Goal: Task Accomplishment & Management: Use online tool/utility

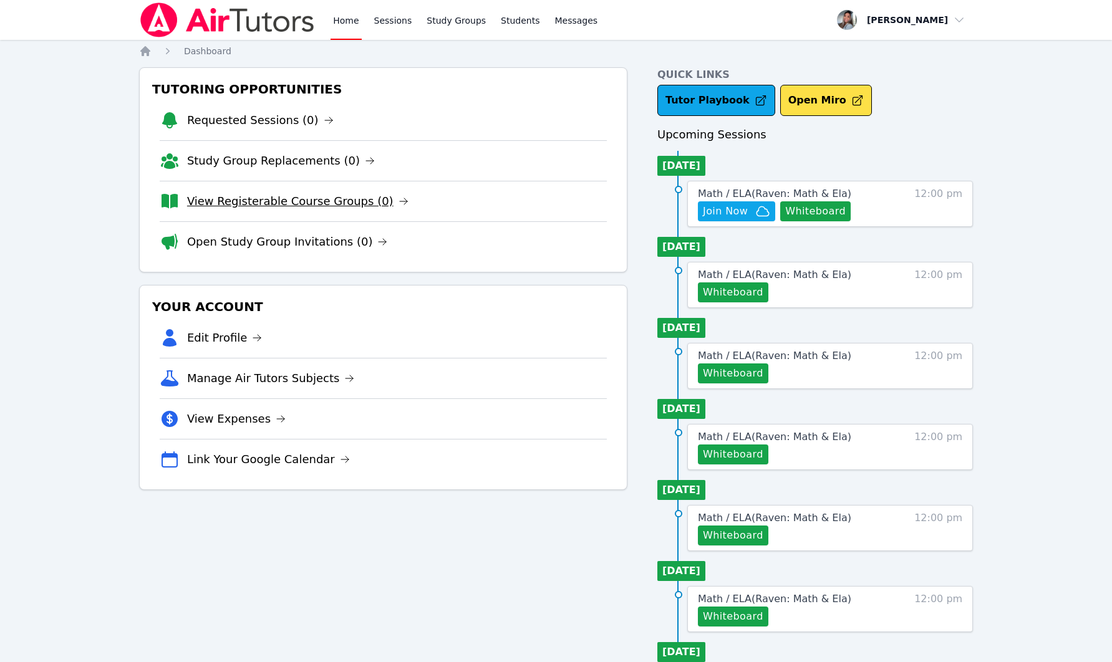
click at [299, 195] on link "View Registerable Course Groups (0)" at bounding box center [297, 201] width 221 height 17
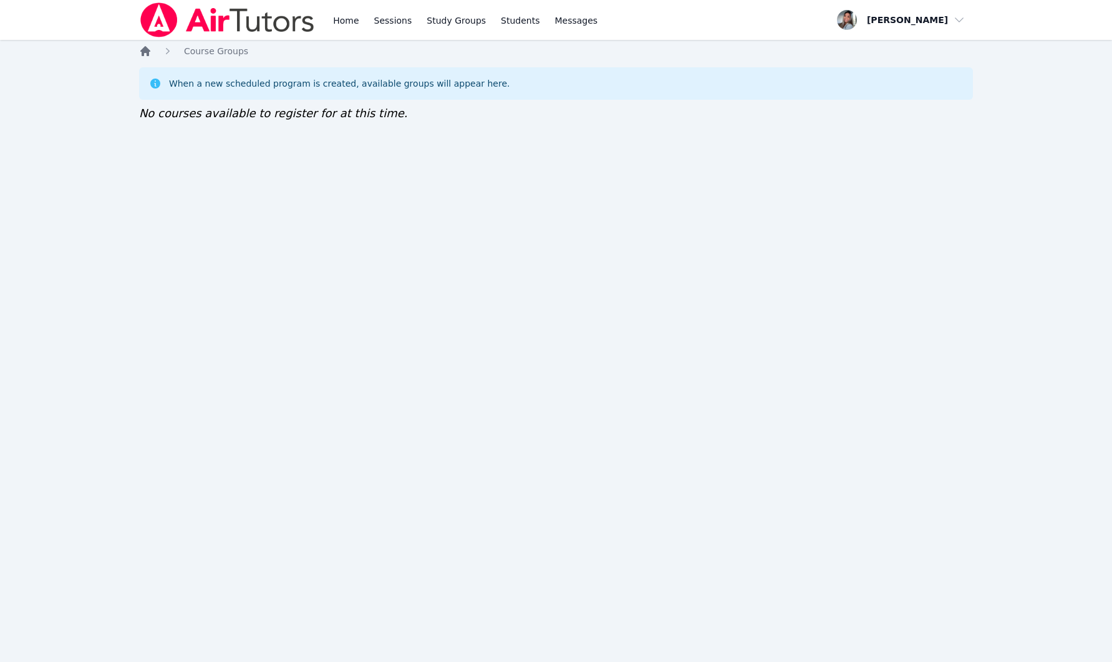
click at [140, 51] on icon "Breadcrumb" at bounding box center [145, 51] width 12 height 12
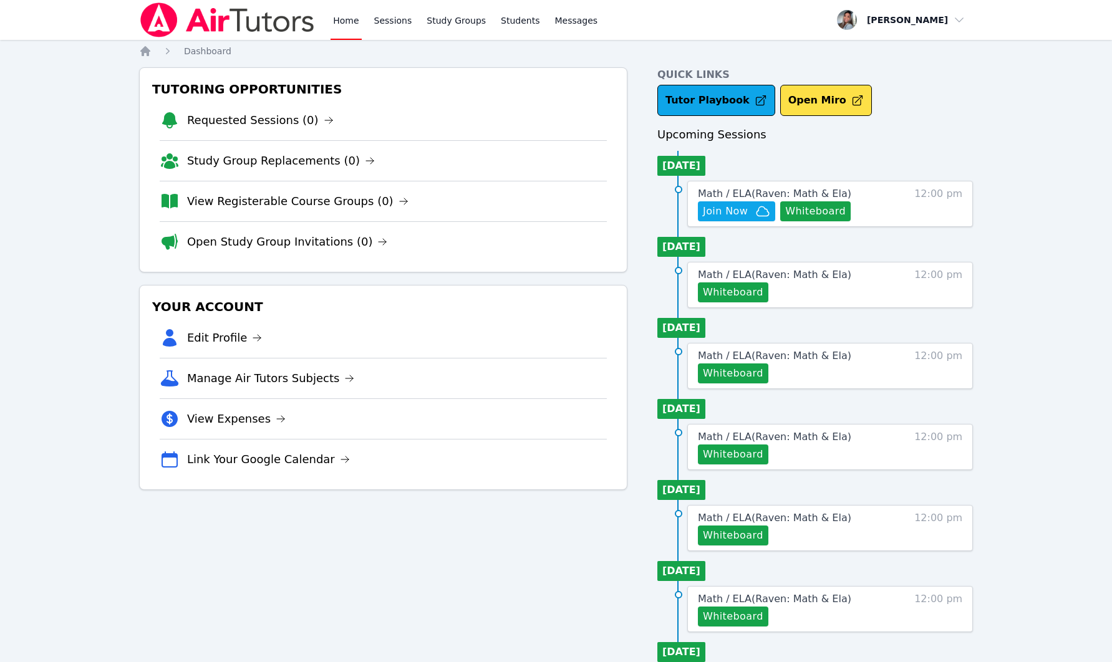
click at [310, 236] on link "Open Study Group Invitations (0)" at bounding box center [287, 241] width 201 height 17
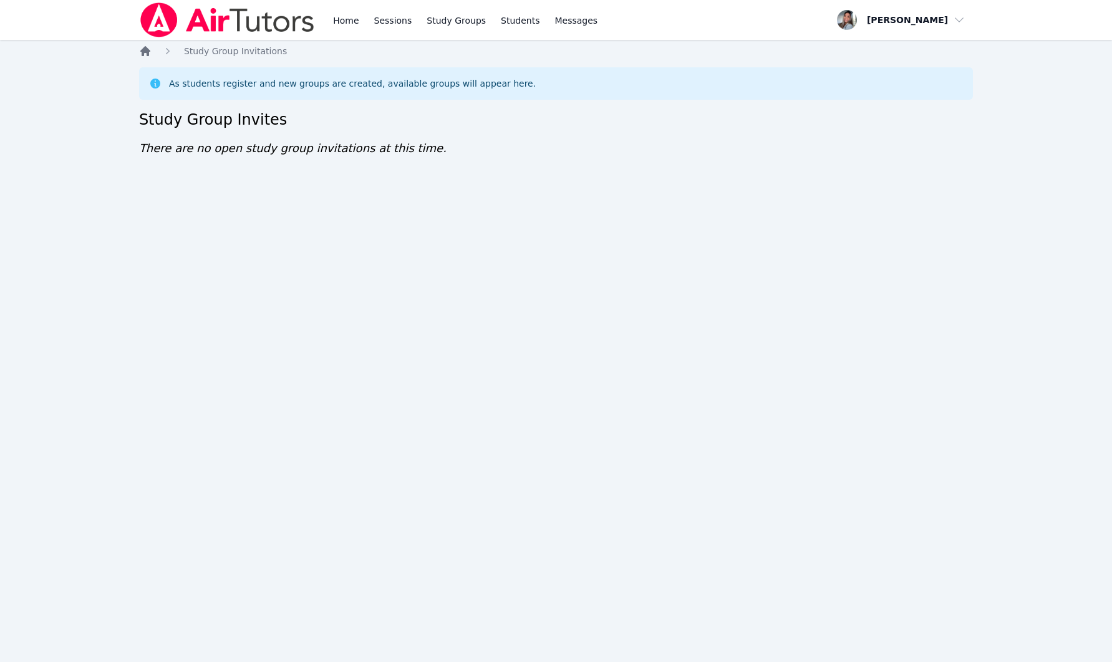
click at [148, 49] on icon "Breadcrumb" at bounding box center [145, 51] width 10 height 10
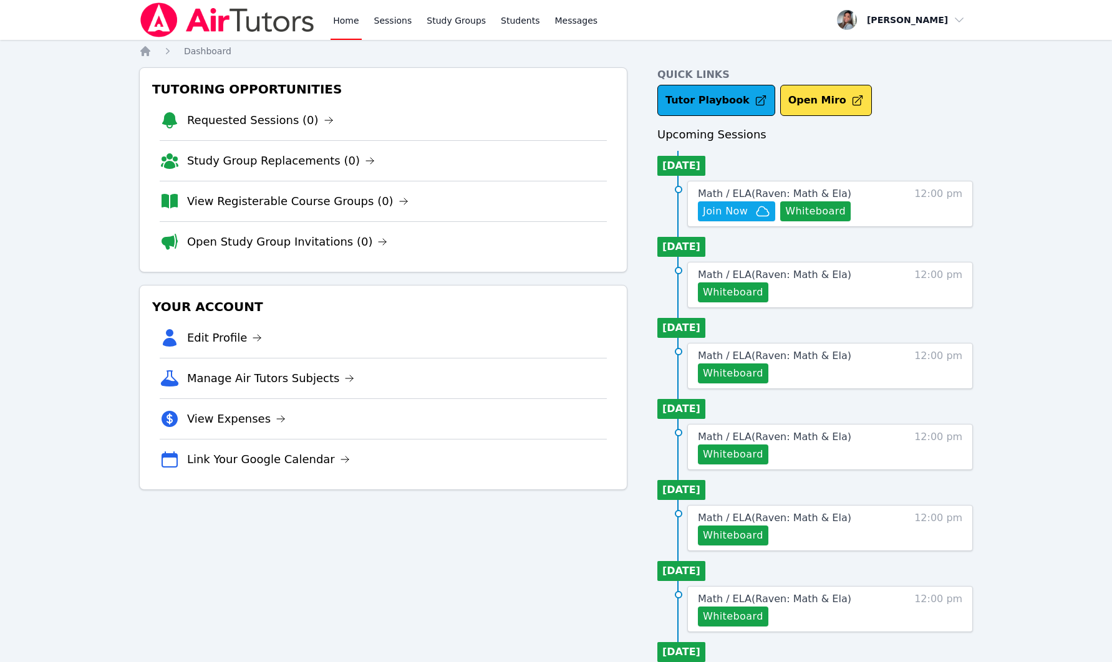
click at [276, 160] on link "Study Group Replacements (0)" at bounding box center [281, 160] width 188 height 17
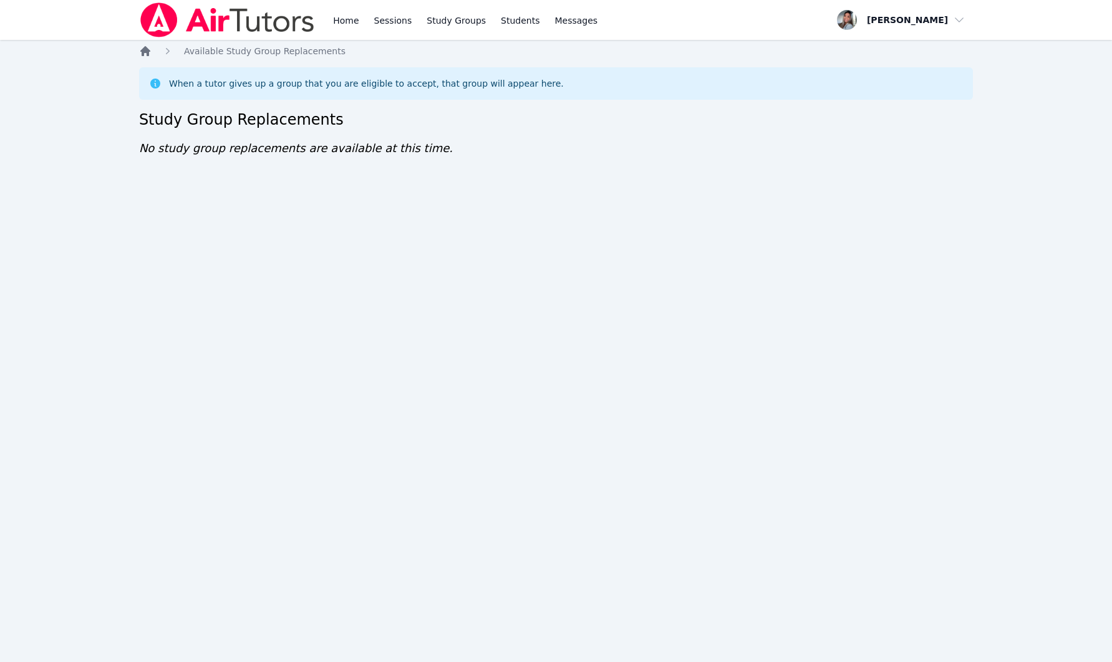
click at [143, 49] on icon "Breadcrumb" at bounding box center [145, 51] width 10 height 10
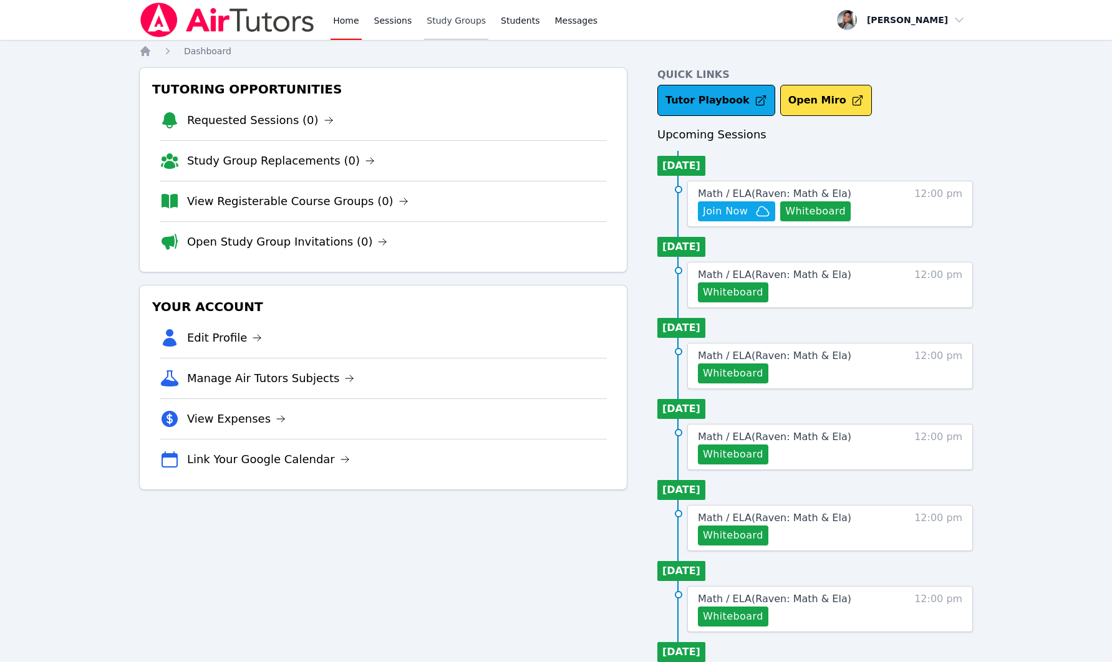
click at [457, 33] on link "Study Groups" at bounding box center [456, 20] width 64 height 40
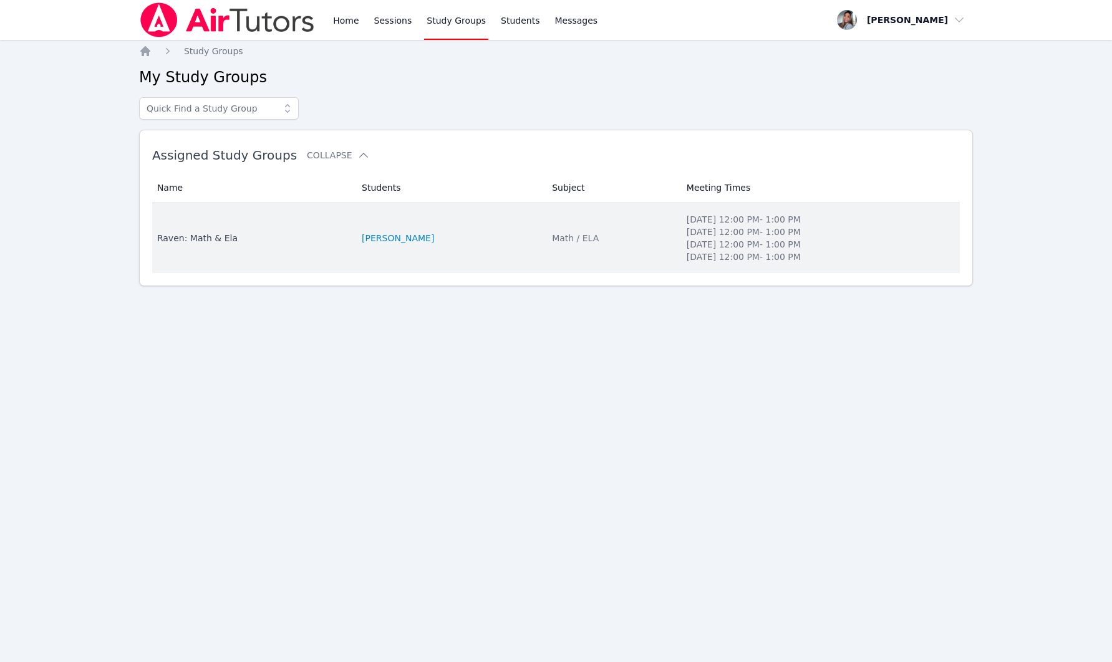
click at [482, 233] on li "[PERSON_NAME]" at bounding box center [449, 238] width 175 height 12
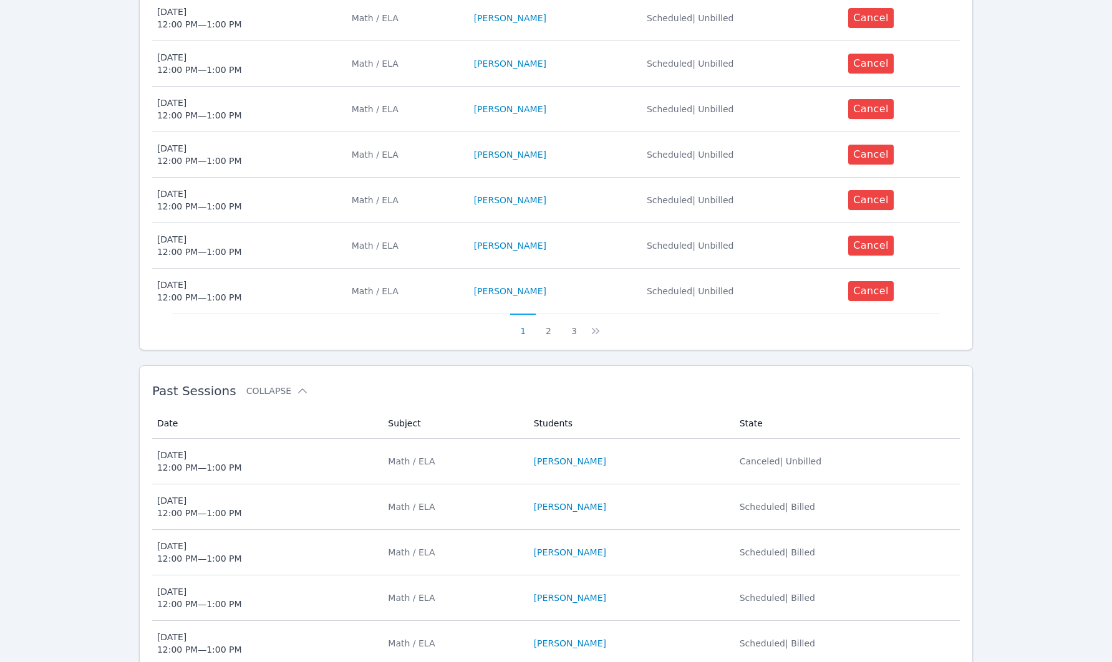
scroll to position [812, 0]
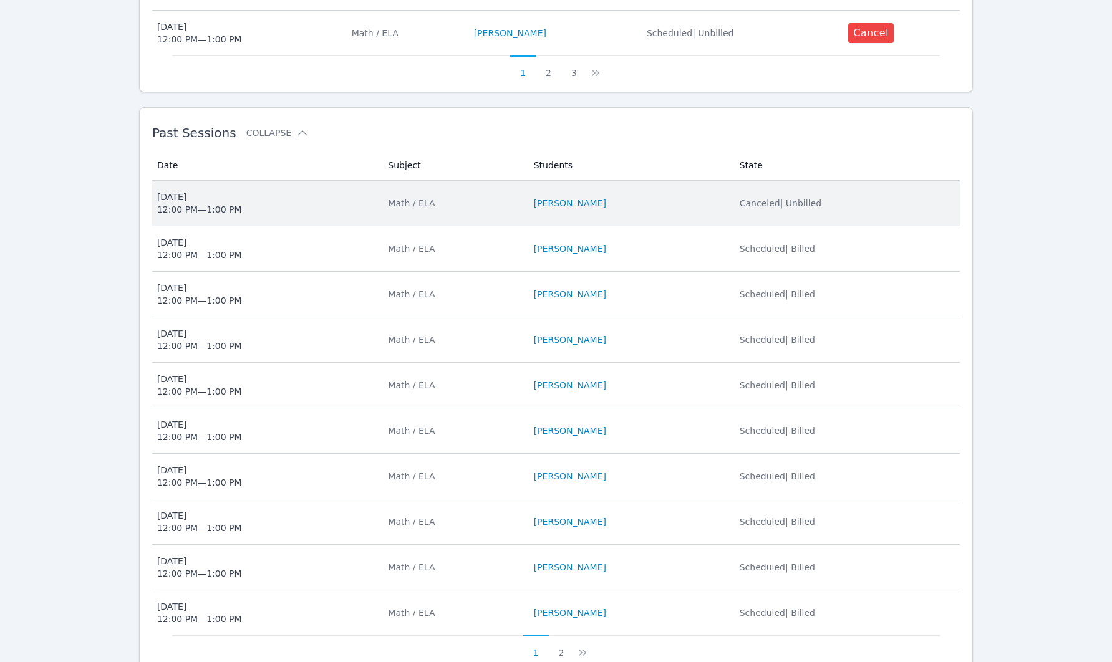
click at [279, 201] on span "Thu Aug 28 12:00 PM — 1:00 PM" at bounding box center [265, 203] width 216 height 25
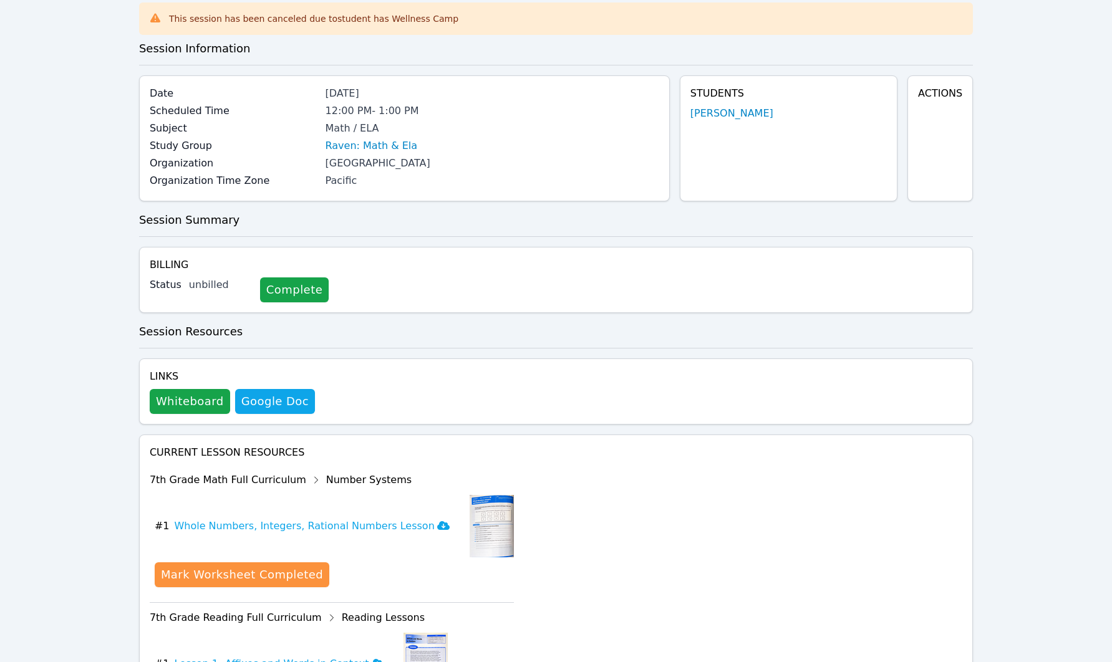
scroll to position [74, 0]
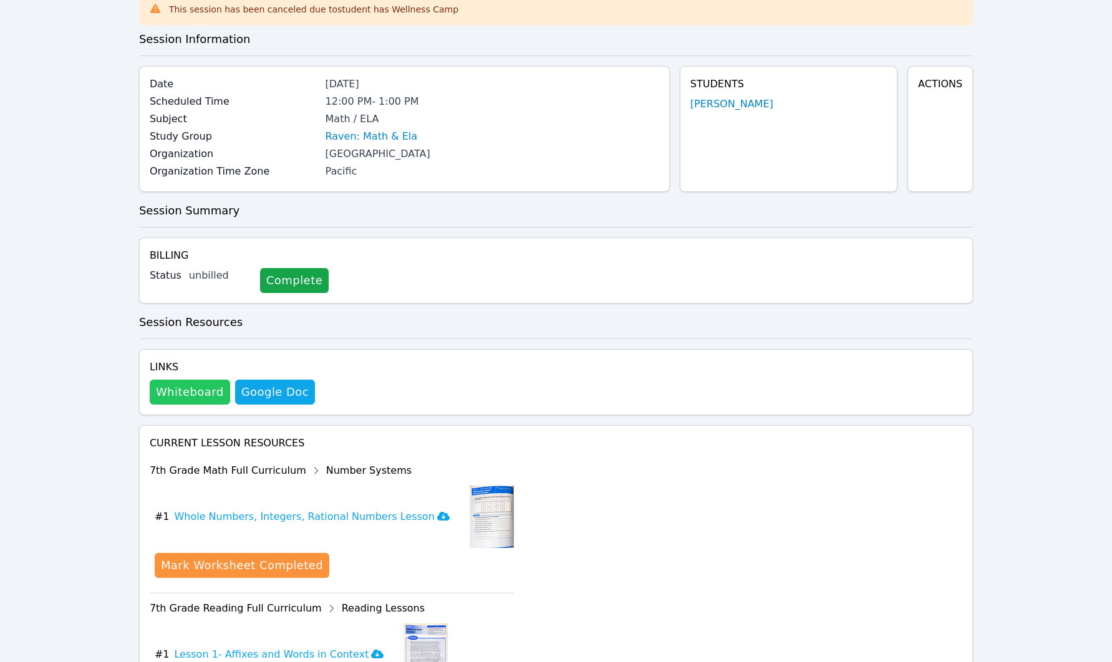
click at [184, 385] on button "Whiteboard" at bounding box center [190, 392] width 80 height 25
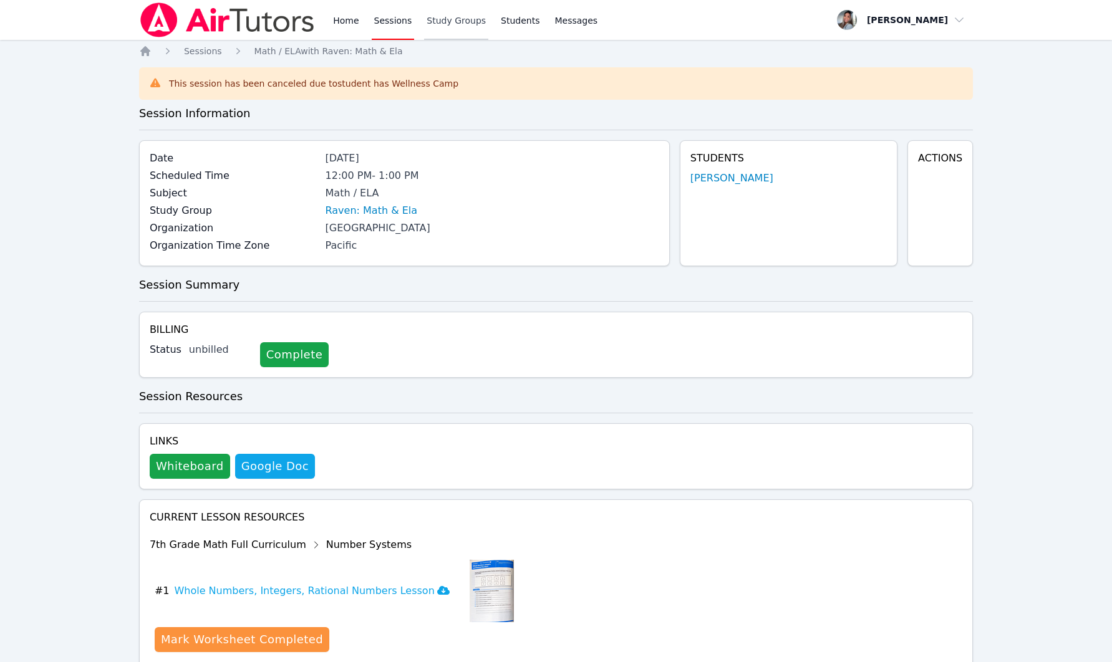
click at [453, 17] on link "Study Groups" at bounding box center [456, 20] width 64 height 40
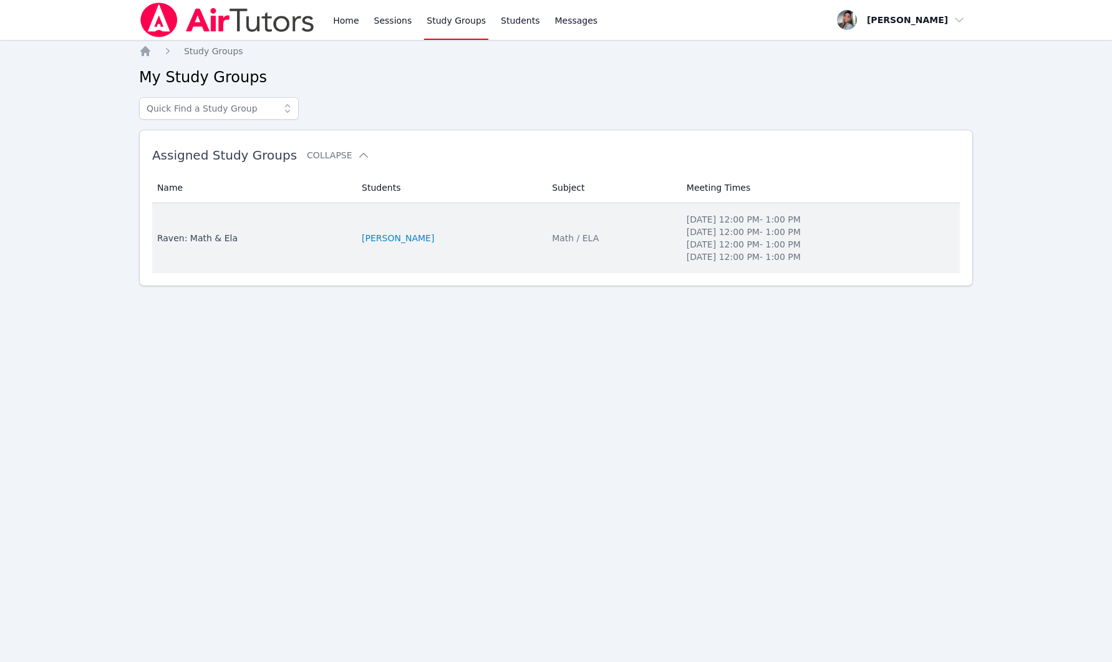
click at [507, 235] on td "Students RAVEN BROWN" at bounding box center [449, 238] width 190 height 70
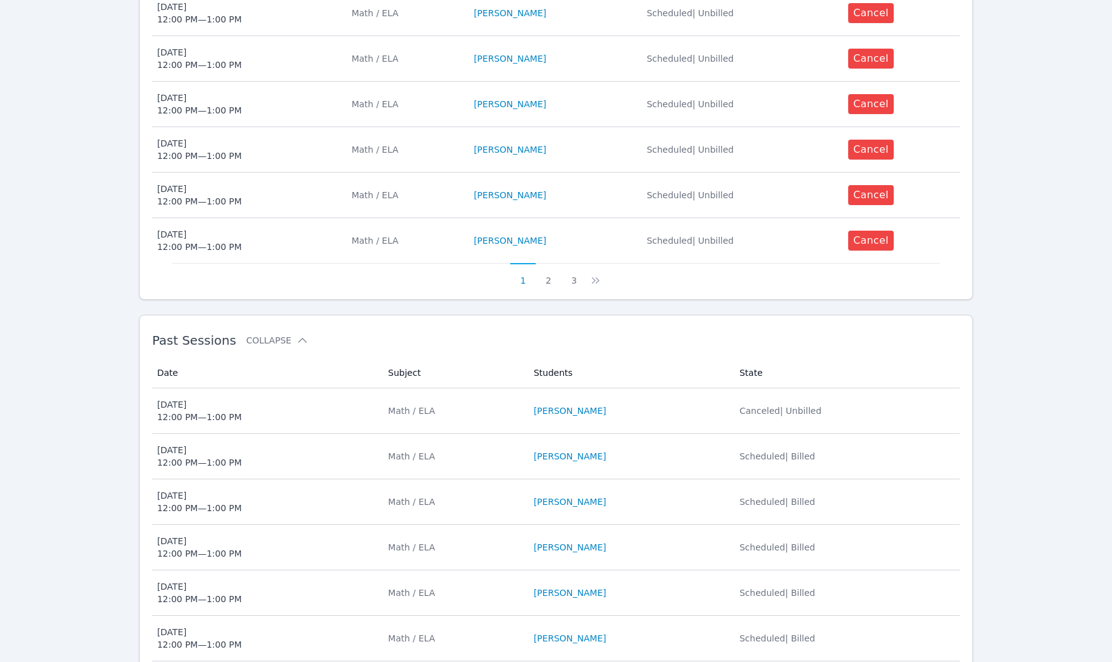
scroll to position [668, 0]
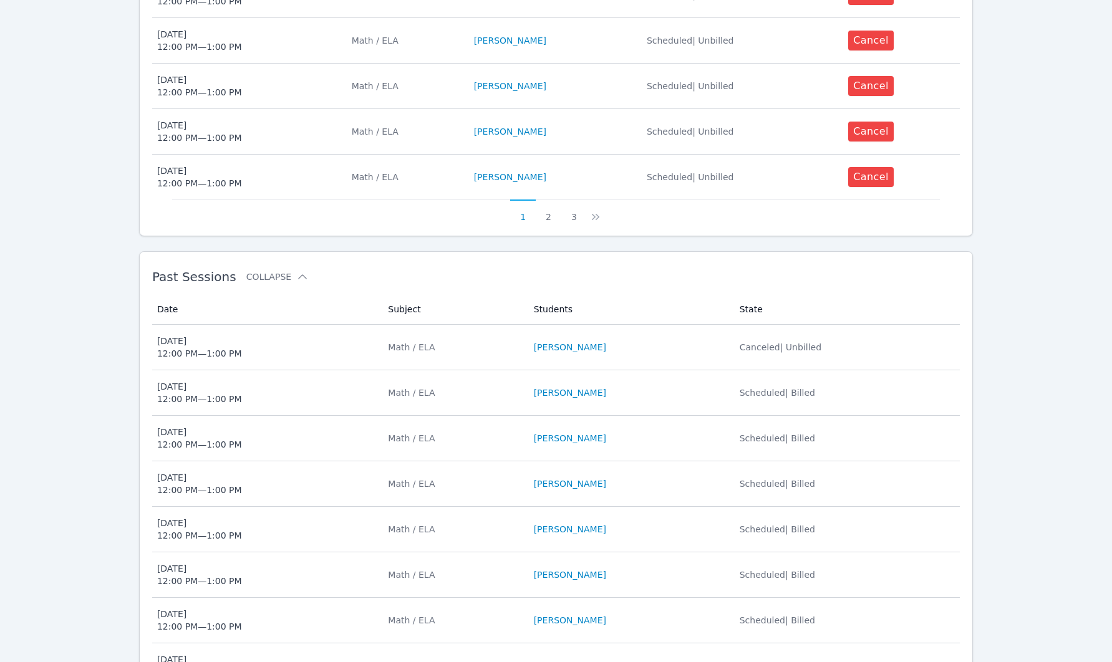
click at [691, 402] on td "Students RAVEN BROWN" at bounding box center [629, 393] width 206 height 46
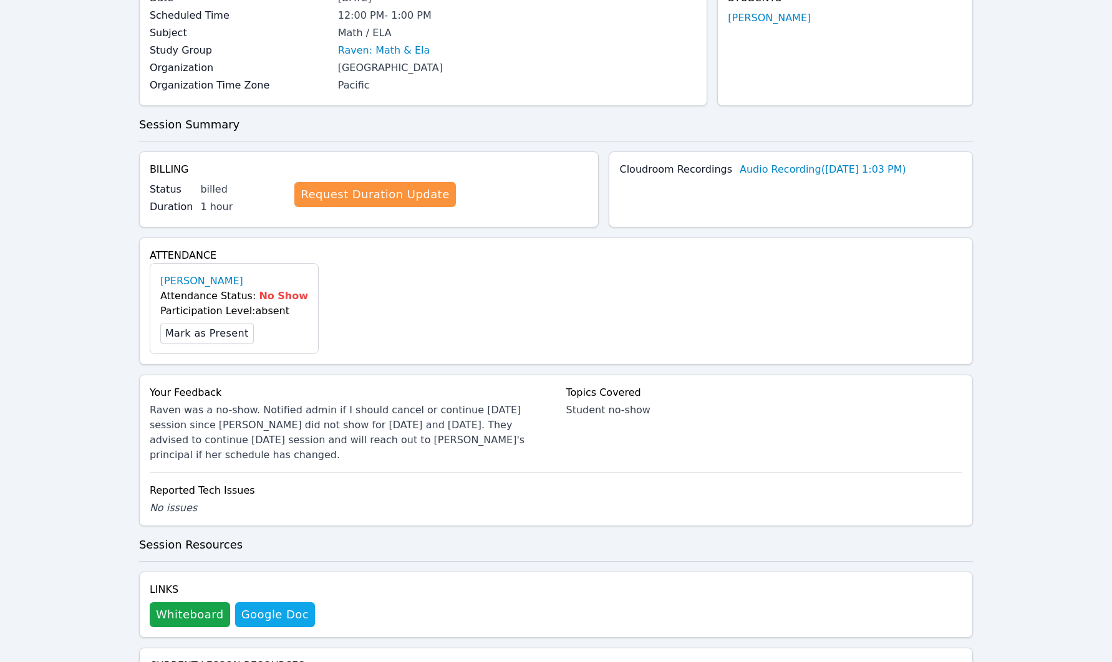
scroll to position [280, 0]
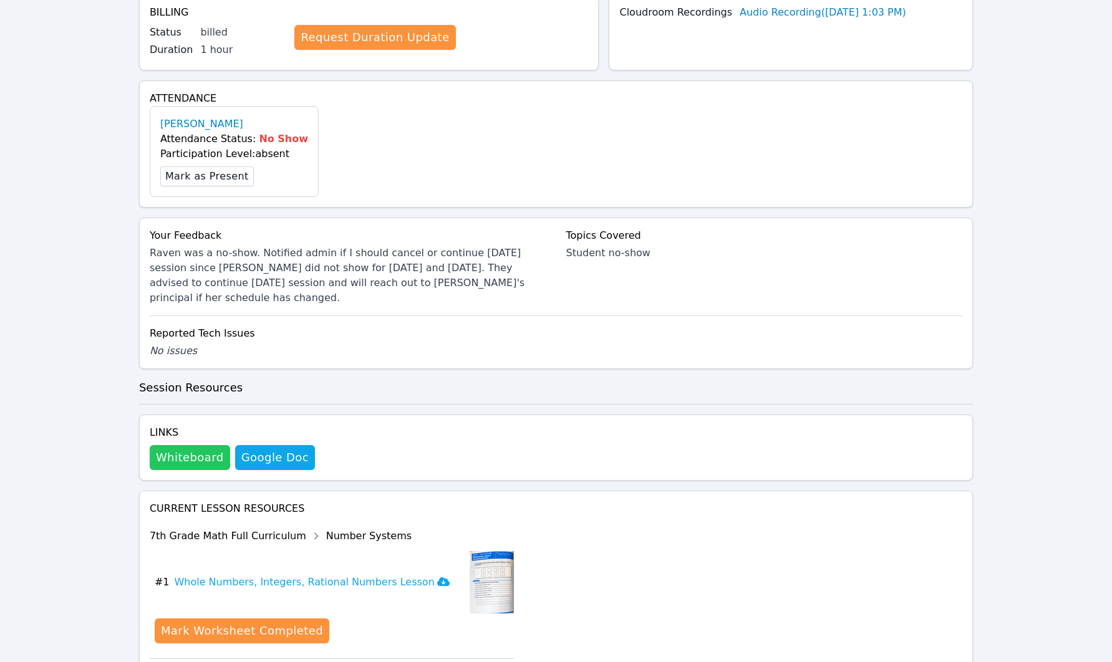
click at [211, 445] on button "Whiteboard" at bounding box center [190, 457] width 80 height 25
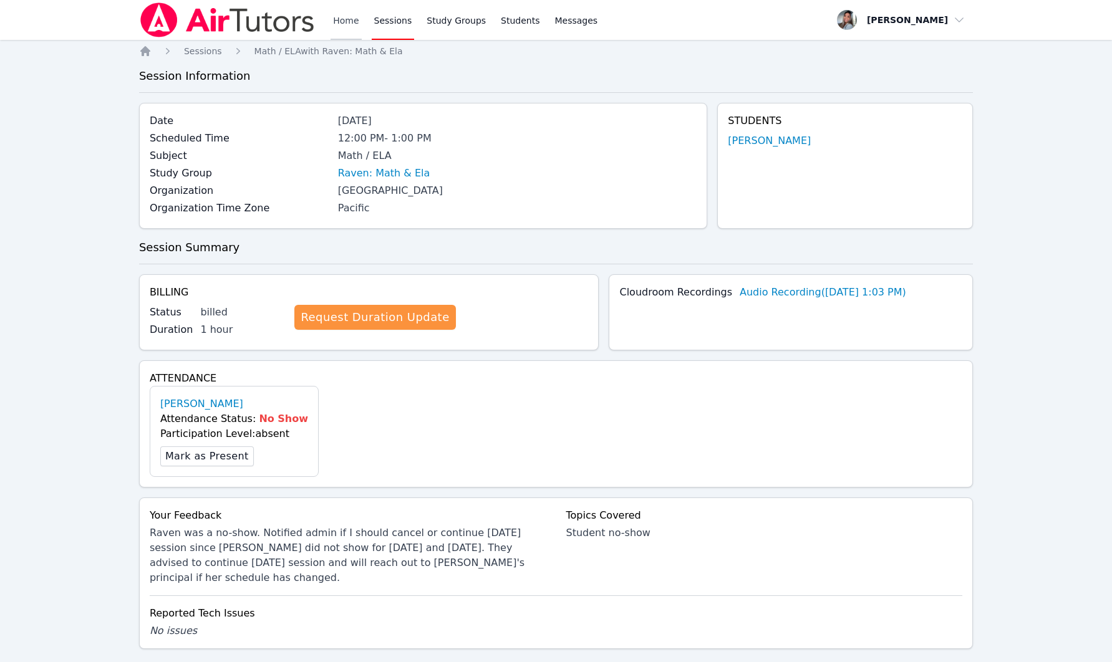
click at [341, 21] on link "Home" at bounding box center [345, 20] width 31 height 40
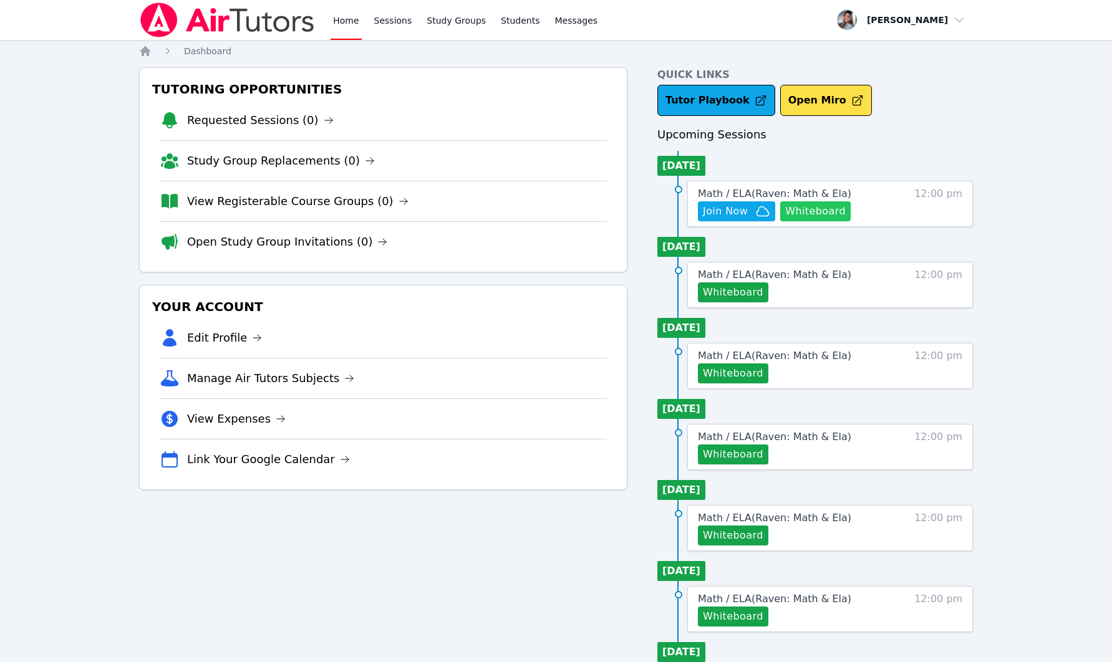
click at [842, 214] on button "Whiteboard" at bounding box center [815, 211] width 70 height 20
click at [817, 191] on span "Math / ELA ( Raven: Math & Ela )" at bounding box center [774, 194] width 153 height 12
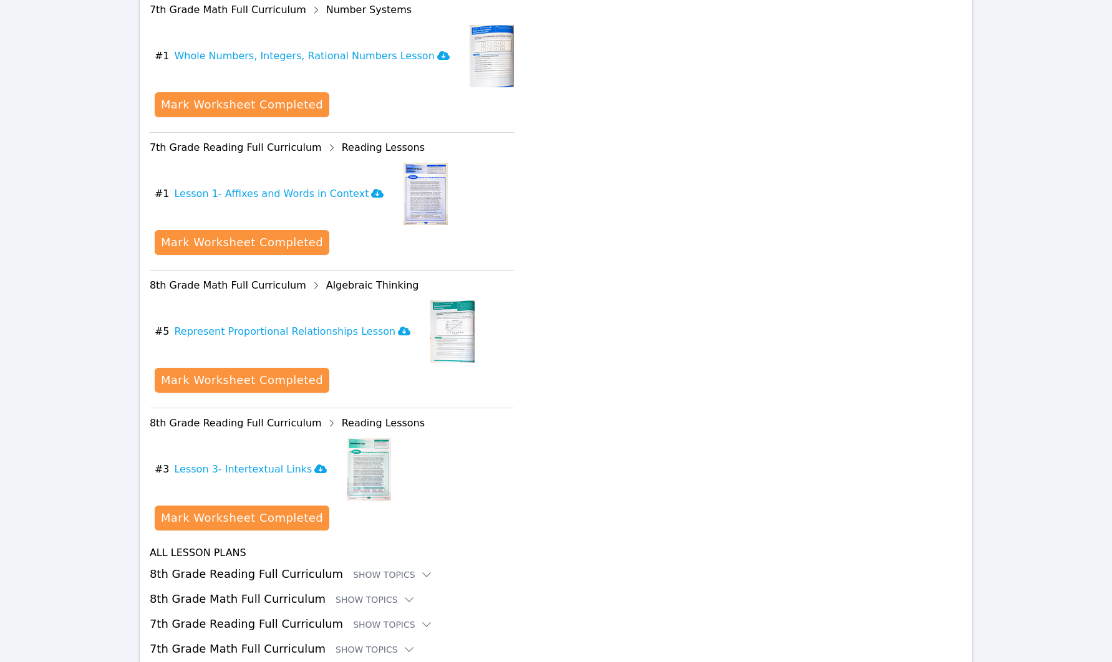
scroll to position [521, 0]
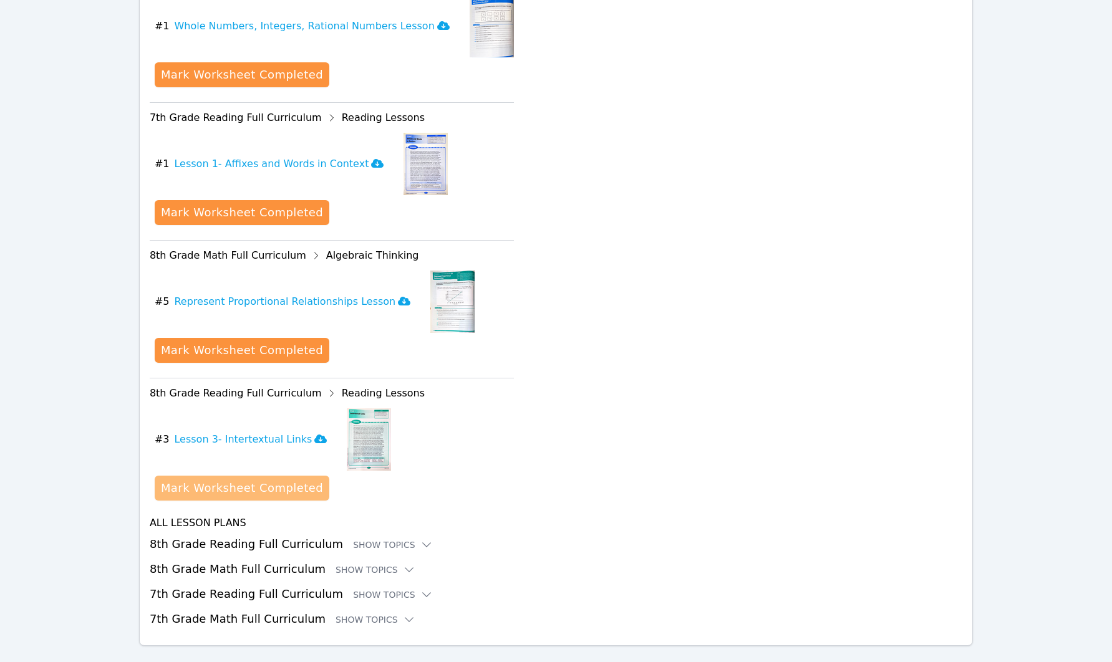
click at [236, 494] on div "Mark Worksheet Completed" at bounding box center [242, 487] width 162 height 17
click at [239, 488] on div "Mark Worksheet Completed" at bounding box center [242, 487] width 162 height 17
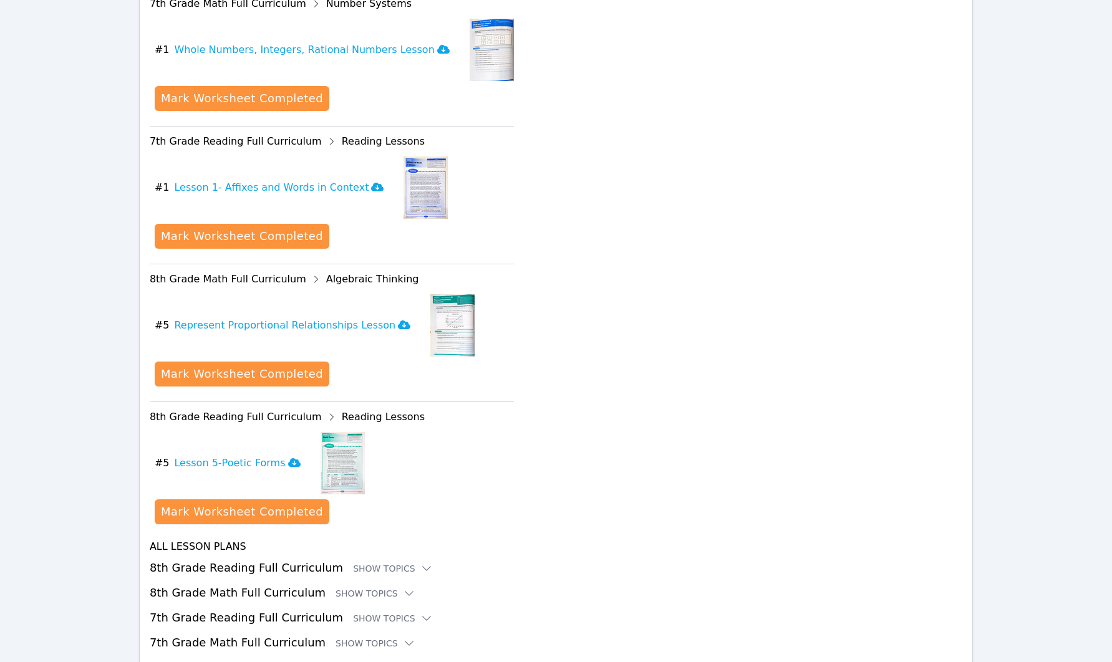
scroll to position [547, 0]
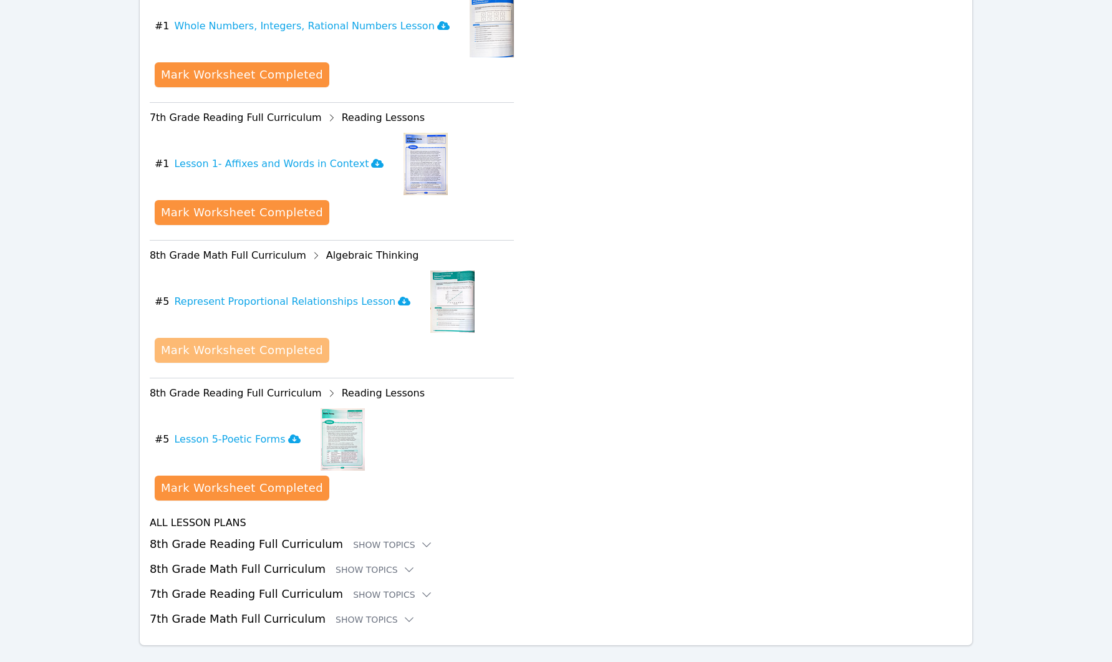
click at [257, 356] on div "Mark Worksheet Completed" at bounding box center [242, 350] width 162 height 17
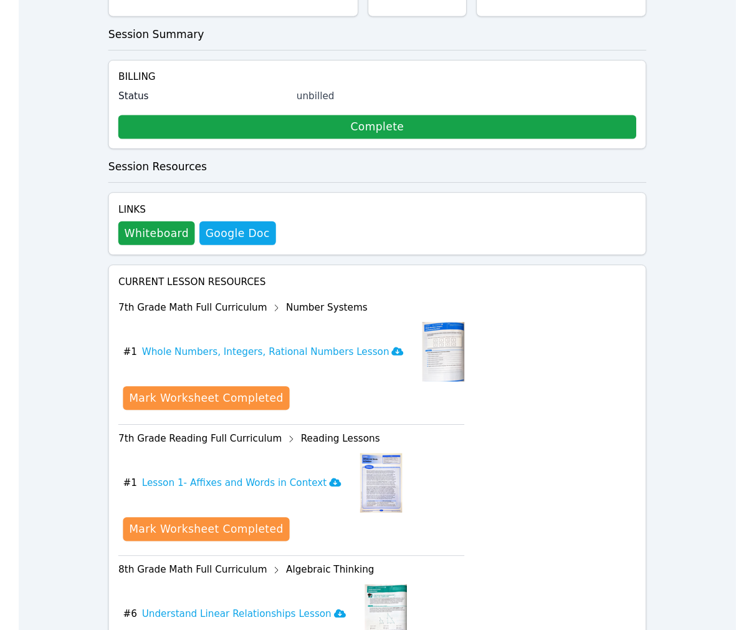
scroll to position [0, 0]
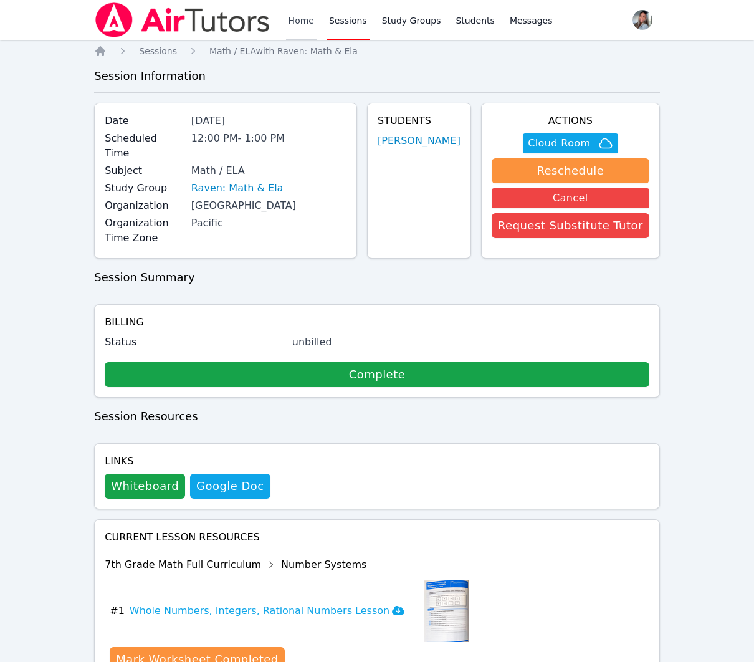
click at [305, 21] on link "Home" at bounding box center [301, 20] width 31 height 40
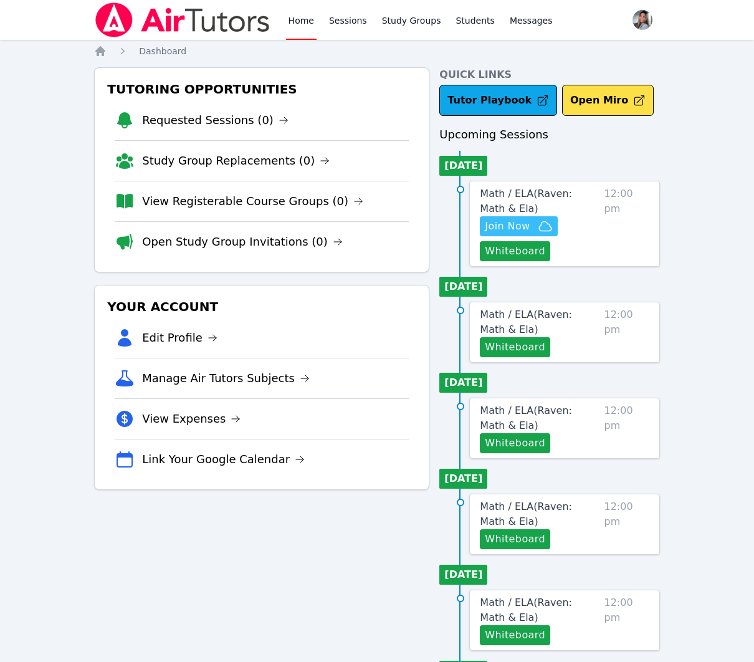
click at [506, 226] on span "Join Now" at bounding box center [507, 226] width 45 height 15
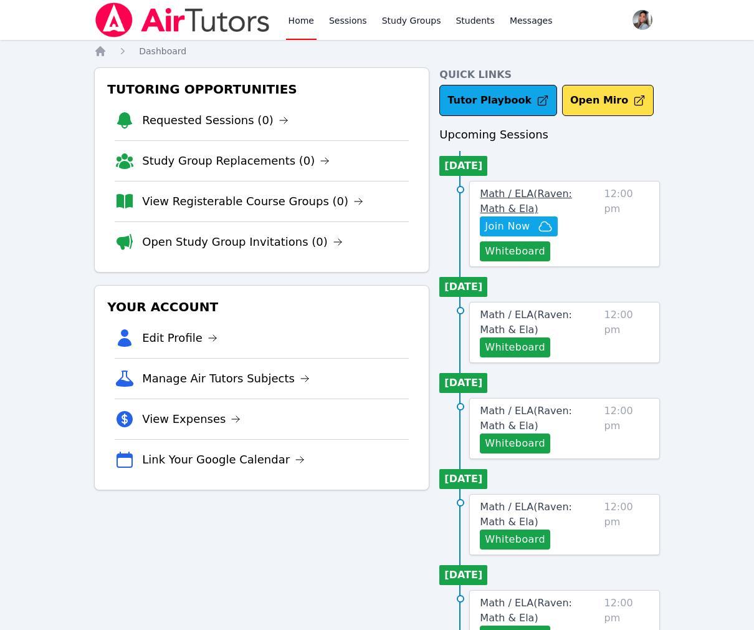
click at [554, 193] on span "Math / ELA ( Raven: Math & Ela )" at bounding box center [526, 201] width 92 height 27
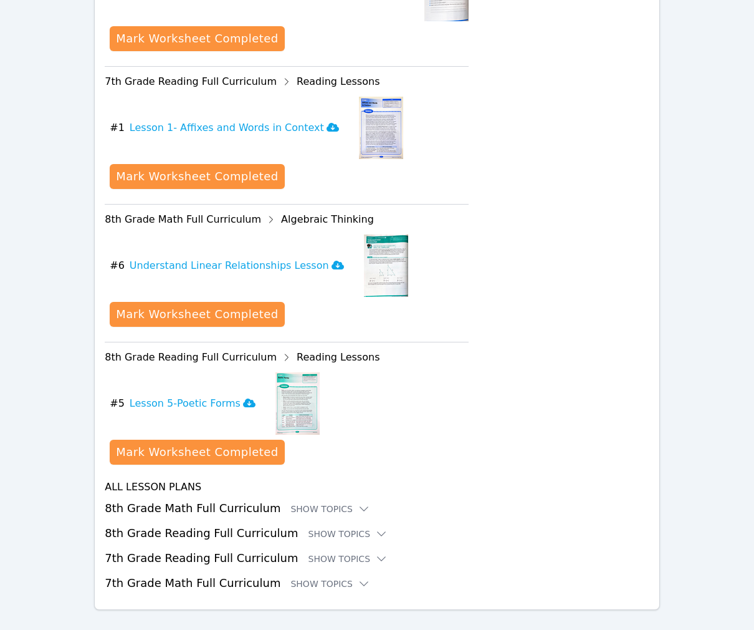
scroll to position [626, 0]
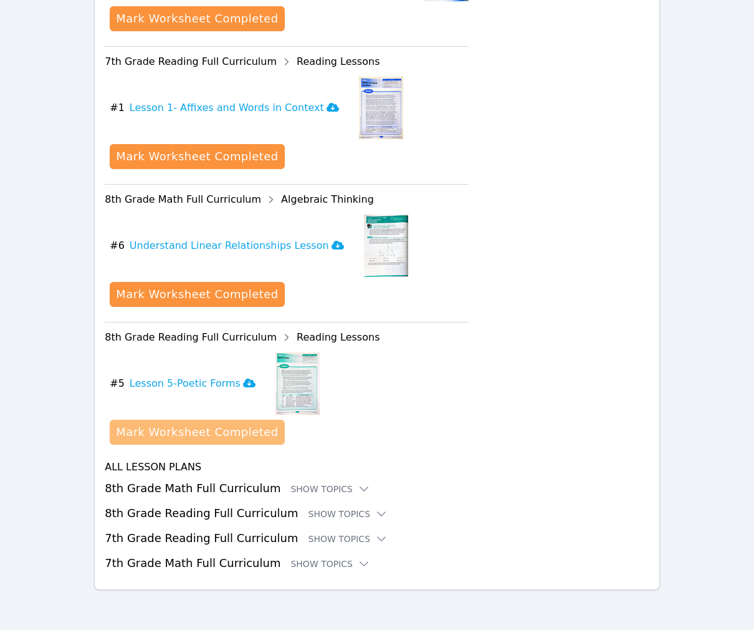
click at [231, 428] on div "Mark Worksheet Completed" at bounding box center [197, 431] width 162 height 17
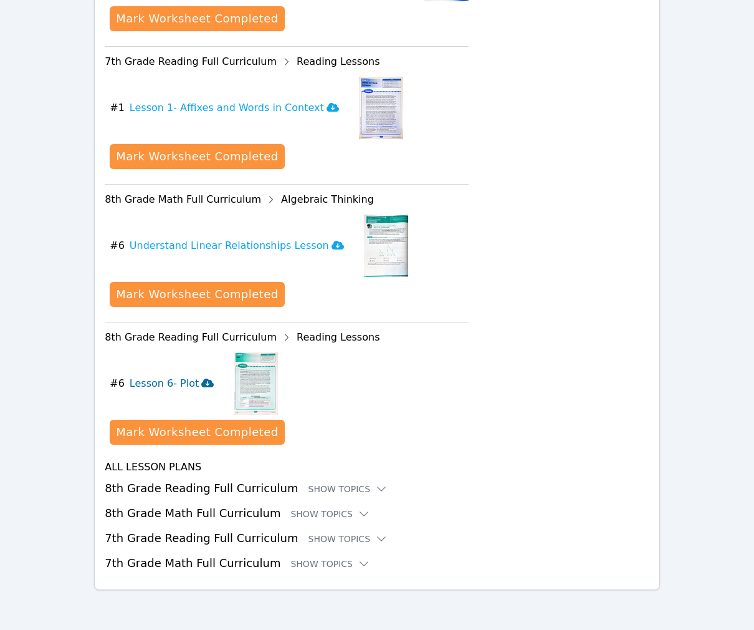
click at [188, 382] on h3 "Lesson 6- Plot" at bounding box center [172, 383] width 84 height 15
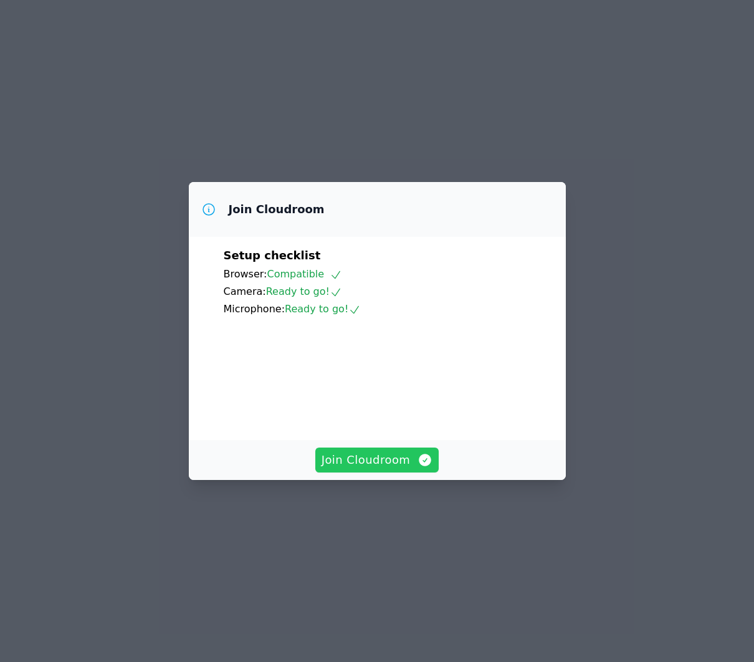
click at [374, 469] on span "Join Cloudroom" at bounding box center [378, 459] width 112 height 17
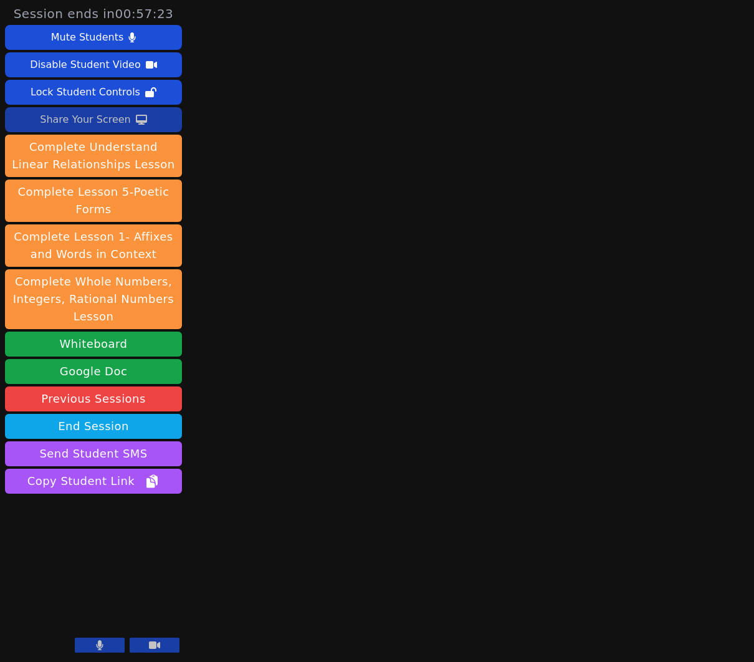
click at [144, 118] on button "Share Your Screen" at bounding box center [93, 119] width 177 height 25
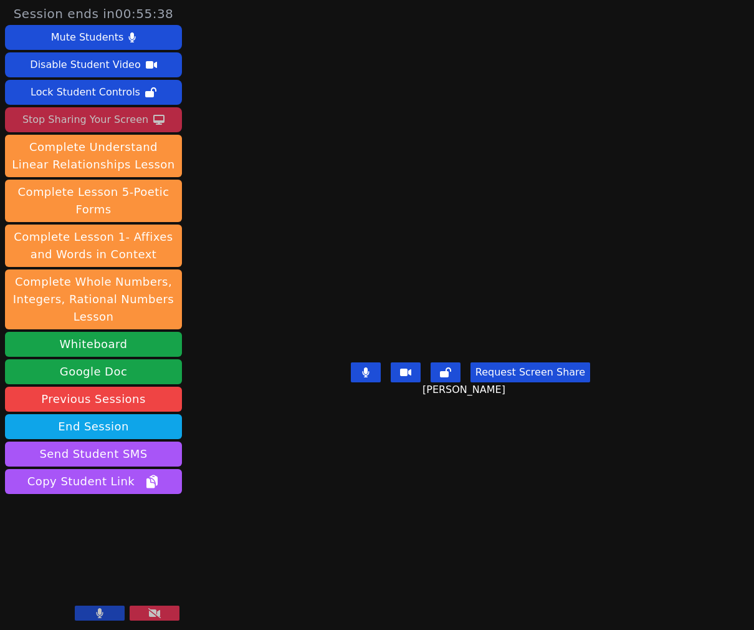
click at [139, 121] on div "Stop Sharing Your Screen" at bounding box center [85, 120] width 126 height 20
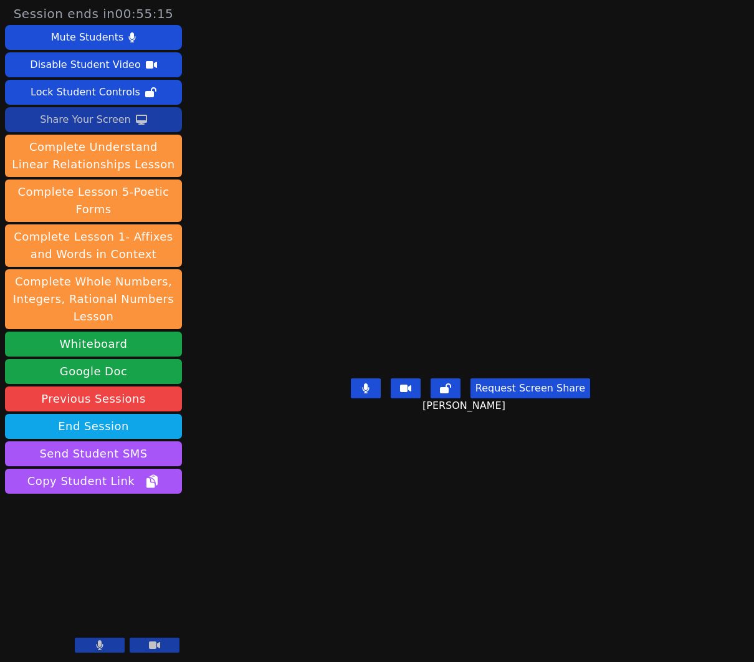
click at [109, 126] on div "Share Your Screen" at bounding box center [85, 120] width 91 height 20
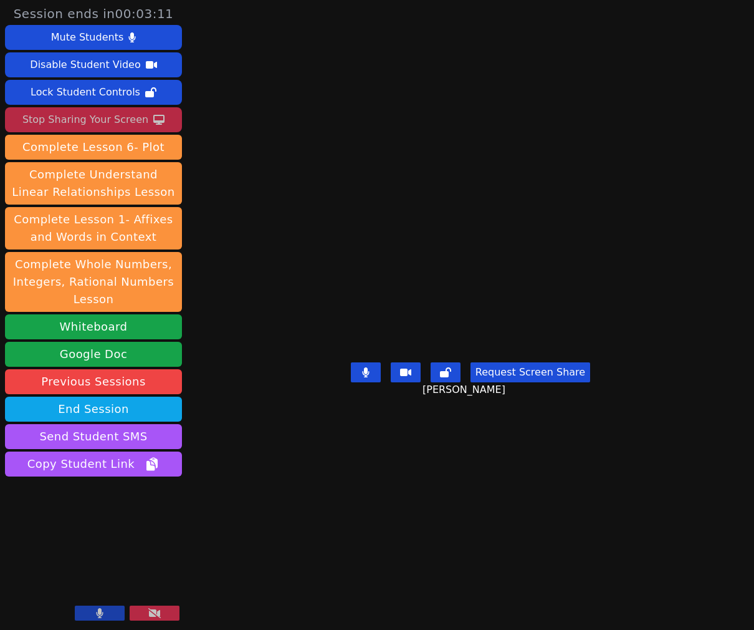
click at [132, 119] on div "Stop Sharing Your Screen" at bounding box center [85, 120] width 126 height 20
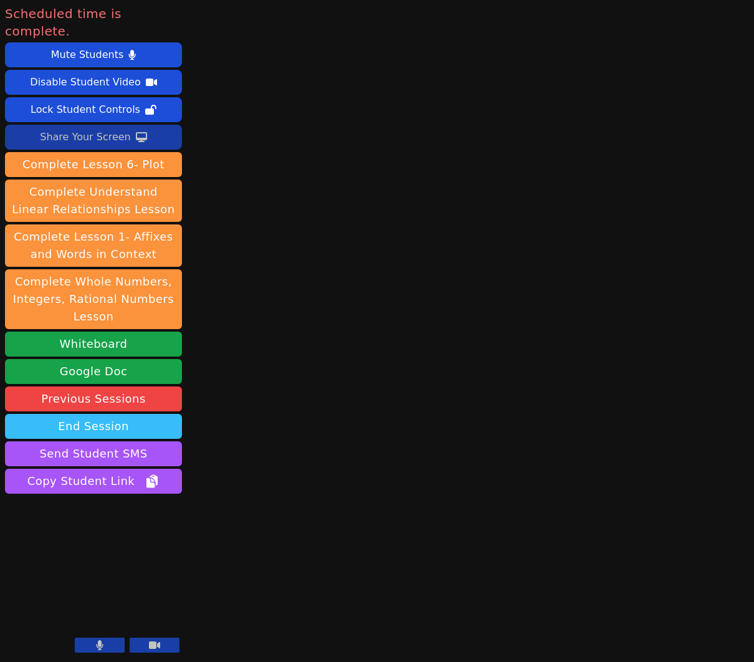
click at [103, 414] on button "End Session" at bounding box center [93, 426] width 177 height 25
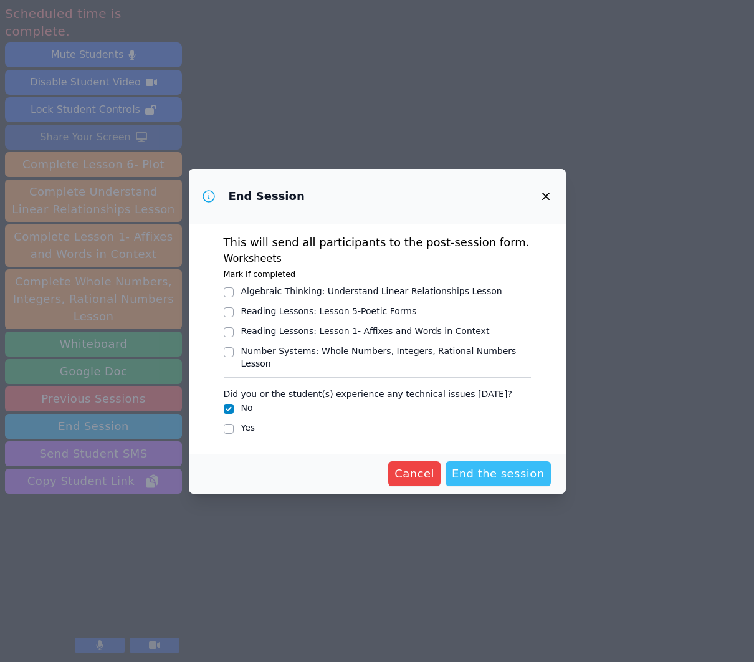
click at [491, 477] on button "End the session" at bounding box center [498, 473] width 105 height 25
click at [394, 466] on span "Cancel" at bounding box center [395, 473] width 40 height 17
click at [549, 198] on icon "button" at bounding box center [546, 196] width 15 height 15
click at [224, 424] on input "Yes" at bounding box center [229, 429] width 10 height 10
checkbox input "true"
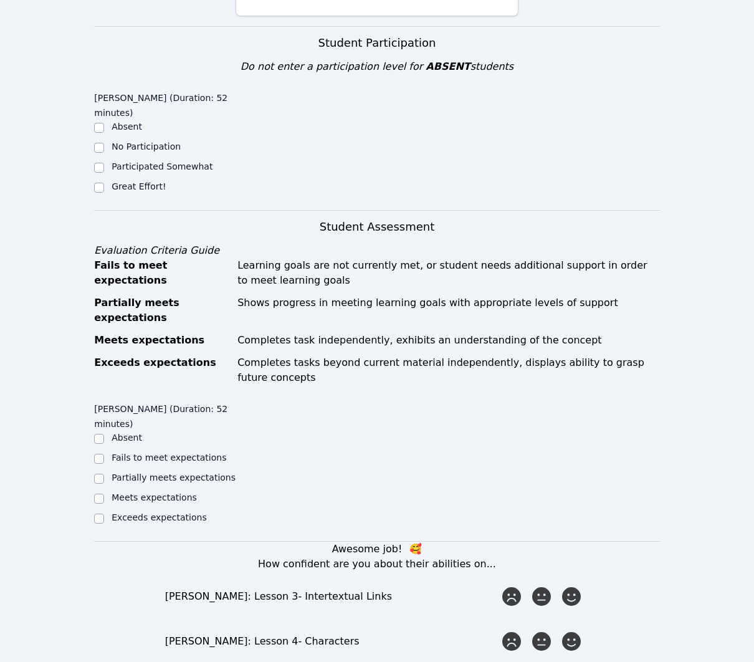
scroll to position [254, 0]
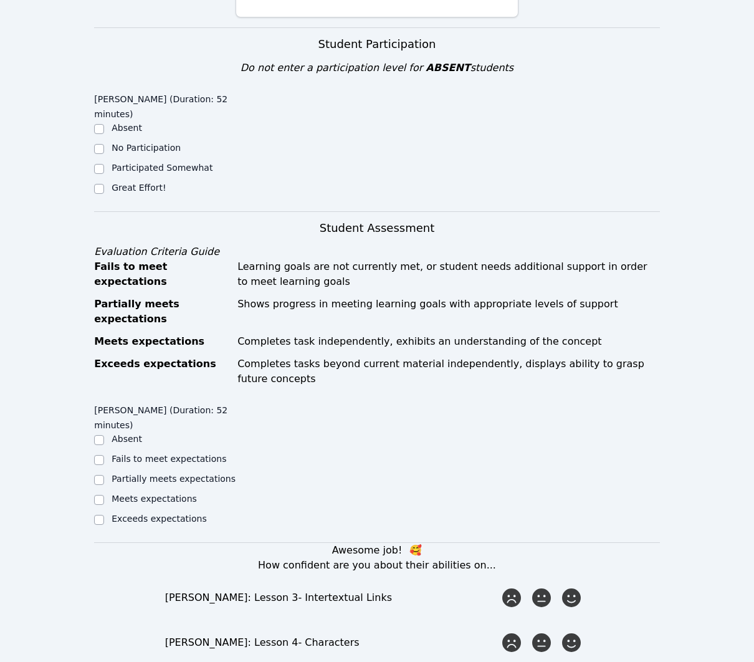
click at [120, 186] on label "Great Effort!" at bounding box center [139, 188] width 54 height 10
click at [104, 186] on input "Great Effort!" at bounding box center [99, 189] width 10 height 10
checkbox input "true"
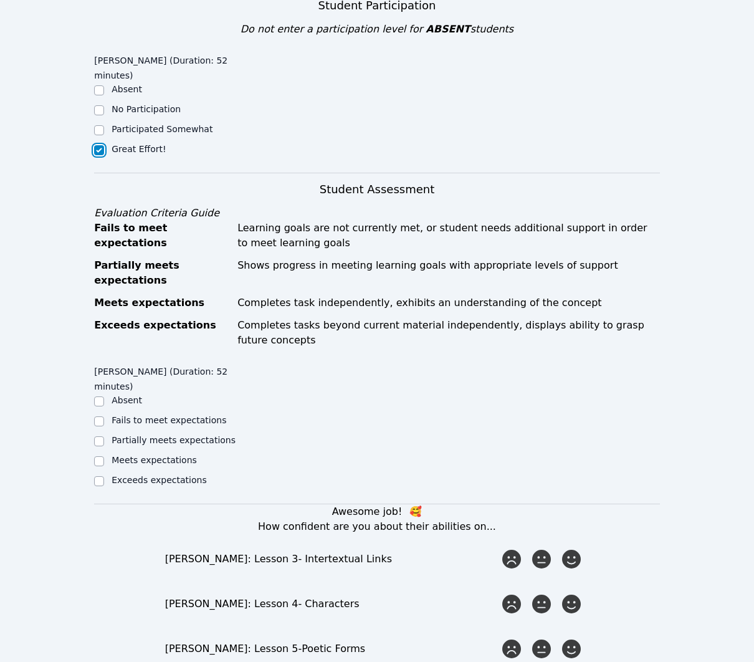
scroll to position [296, 0]
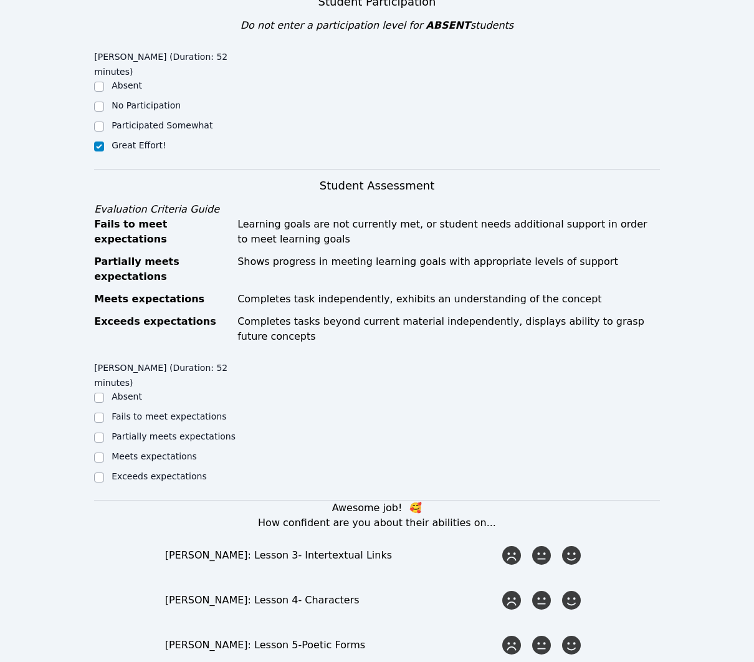
click at [155, 450] on div "Meets expectations" at bounding box center [154, 456] width 85 height 12
click at [154, 451] on label "Meets expectations" at bounding box center [154, 456] width 85 height 10
click at [104, 453] on input "Meets expectations" at bounding box center [99, 458] width 10 height 10
checkbox input "true"
